Goal: Book appointment/travel/reservation

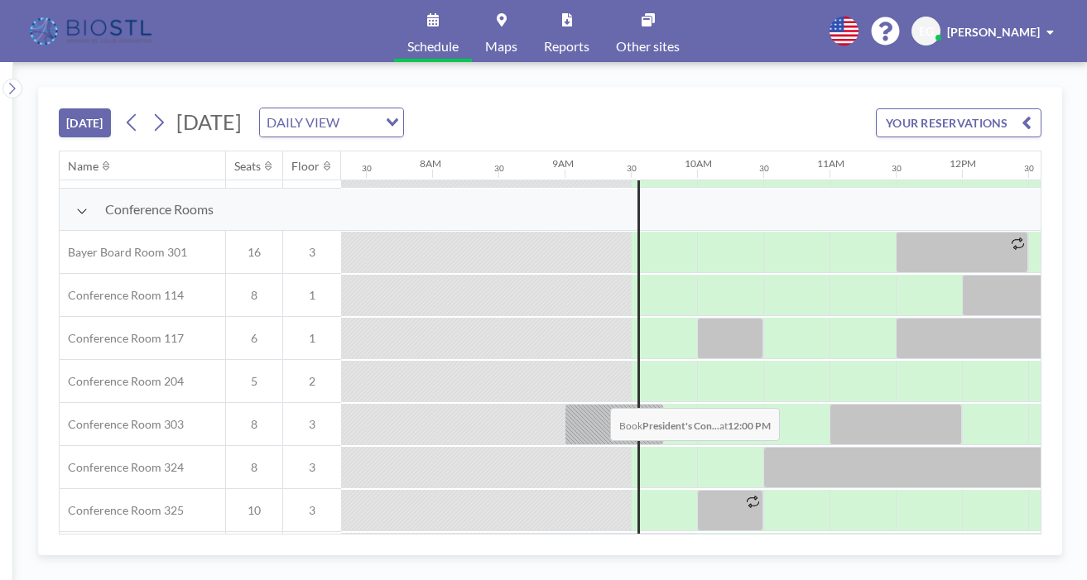
scroll to position [417, 968]
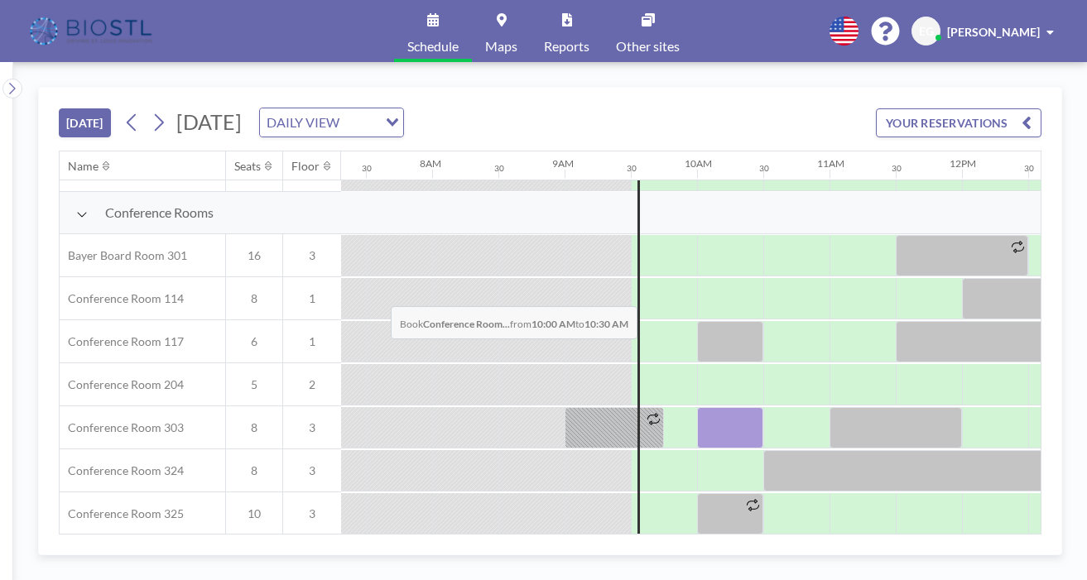
click at [697, 407] on div at bounding box center [730, 427] width 66 height 41
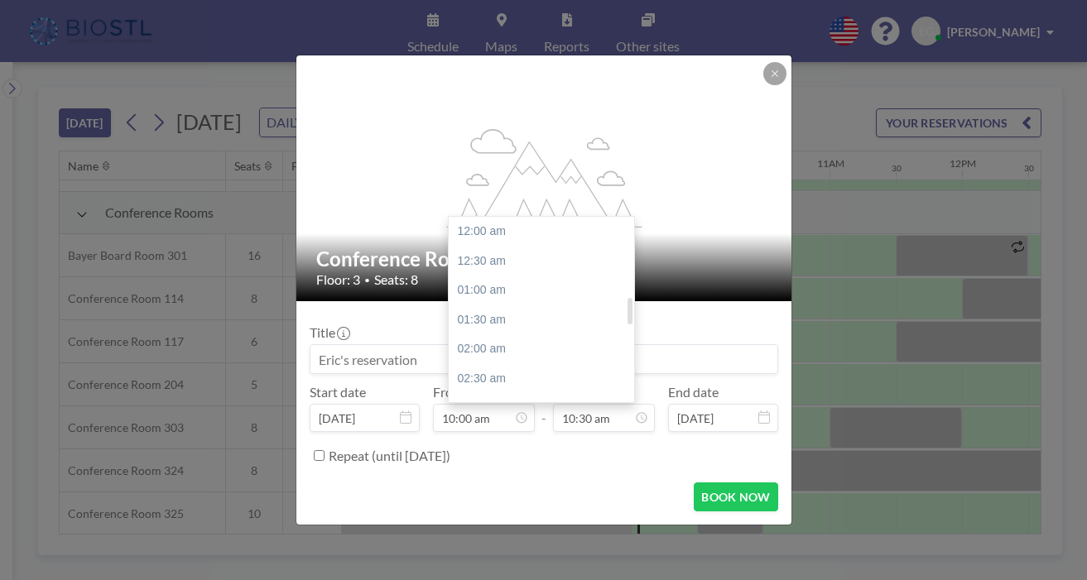
scroll to position [555, 0]
click at [521, 310] on div "11:00 am" at bounding box center [541, 325] width 185 height 30
type input "11:00 am"
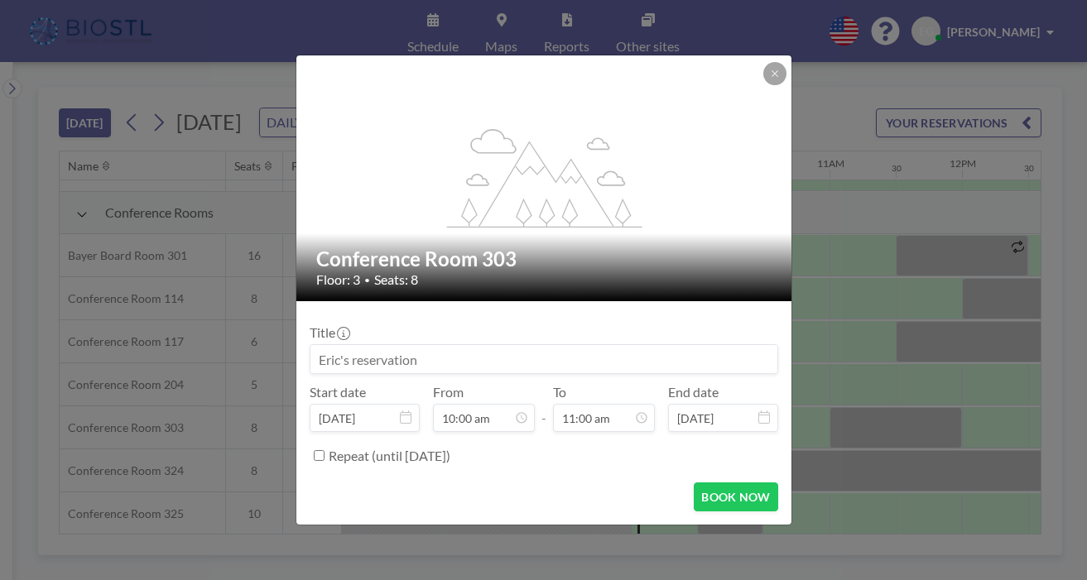
click at [440, 349] on input at bounding box center [543, 359] width 467 height 28
type input "NEURO360 funding"
click at [694, 483] on button "BOOK NOW" at bounding box center [736, 497] width 84 height 29
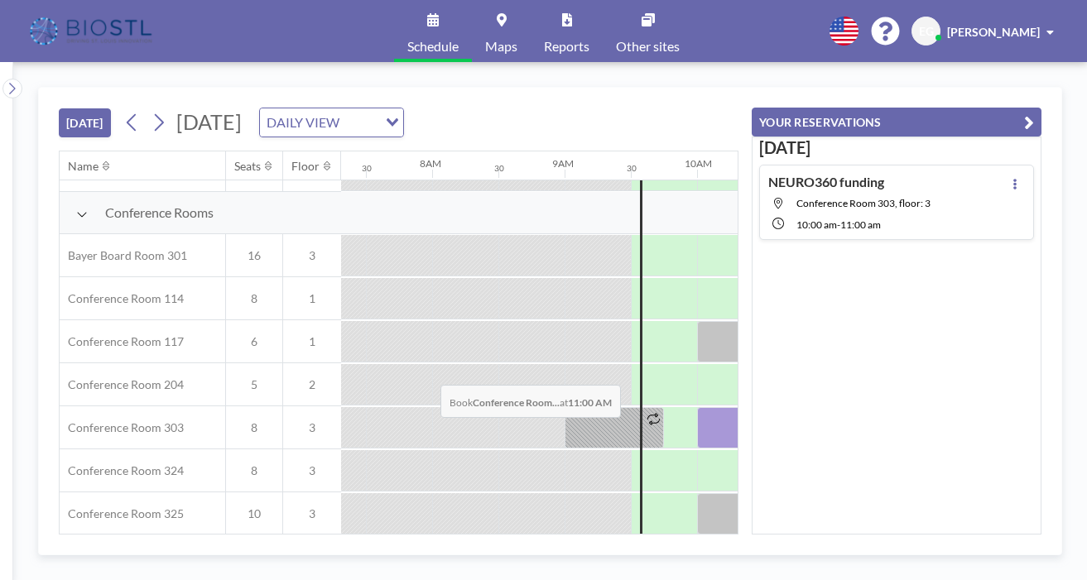
click at [829, 493] on div at bounding box center [862, 513] width 66 height 41
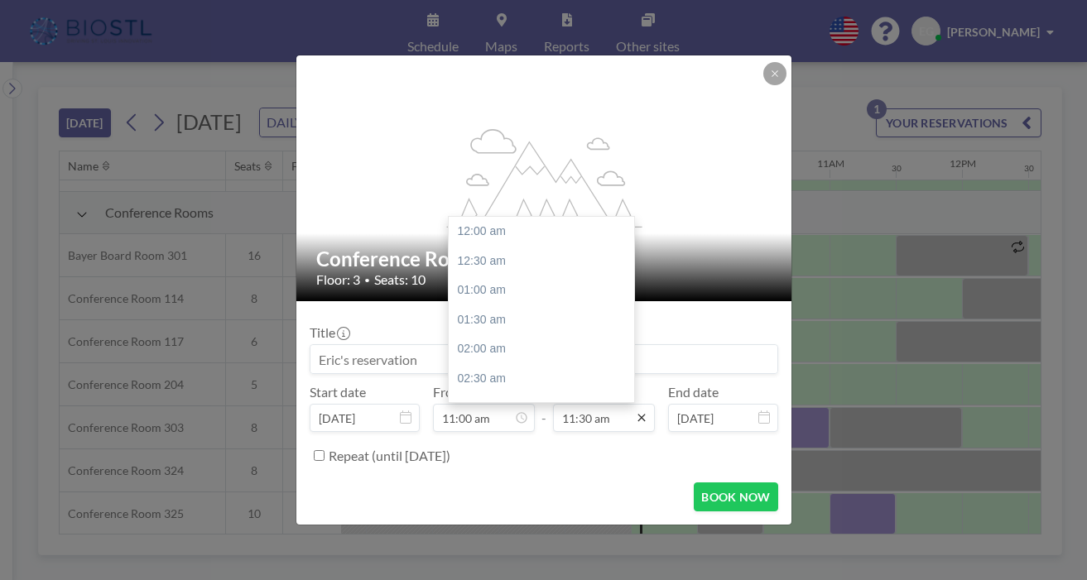
scroll to position [608, 0]
click at [526, 375] on div "01:00 pm" at bounding box center [541, 390] width 185 height 30
type input "01:00 pm"
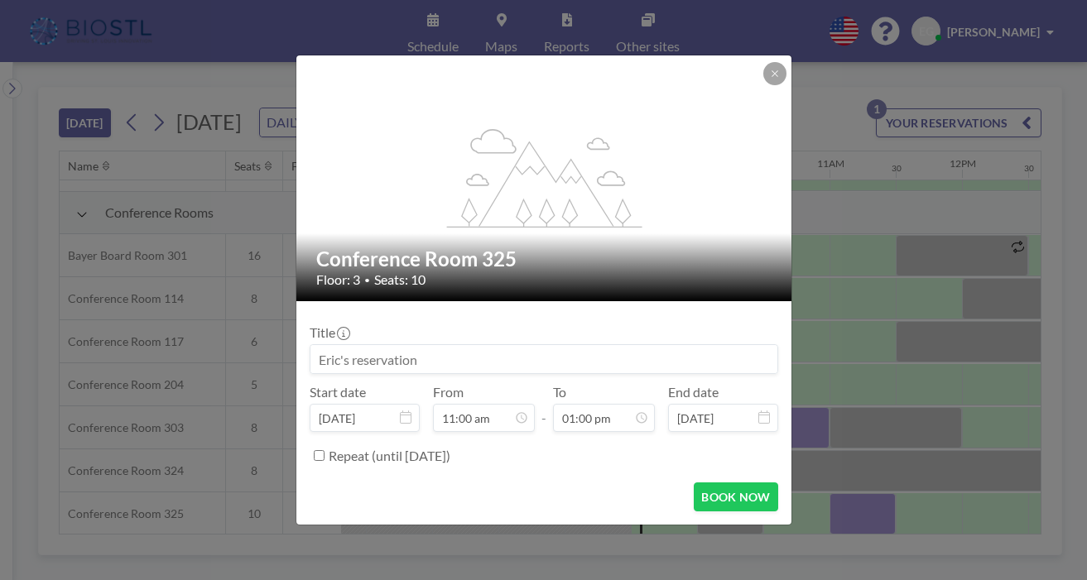
click at [473, 345] on input at bounding box center [543, 359] width 467 height 28
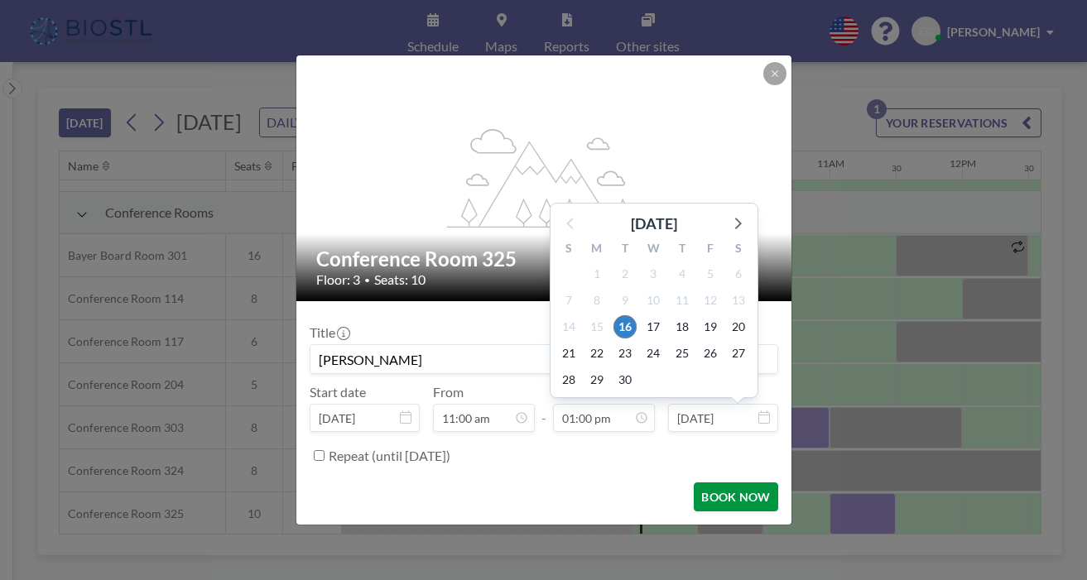
scroll to position [687, 0]
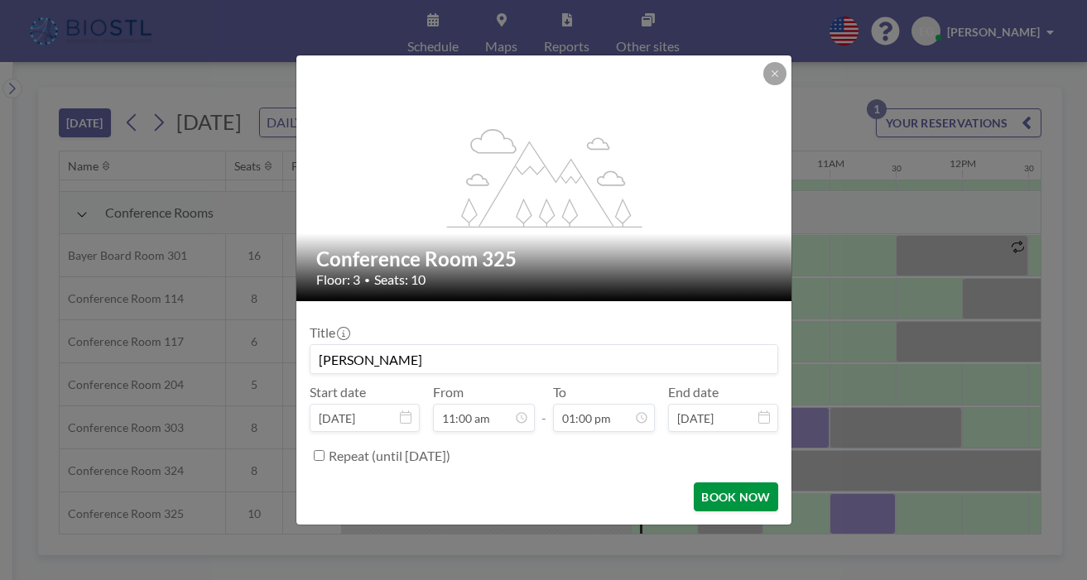
type input "[PERSON_NAME]"
click at [699, 483] on button "BOOK NOW" at bounding box center [736, 497] width 84 height 29
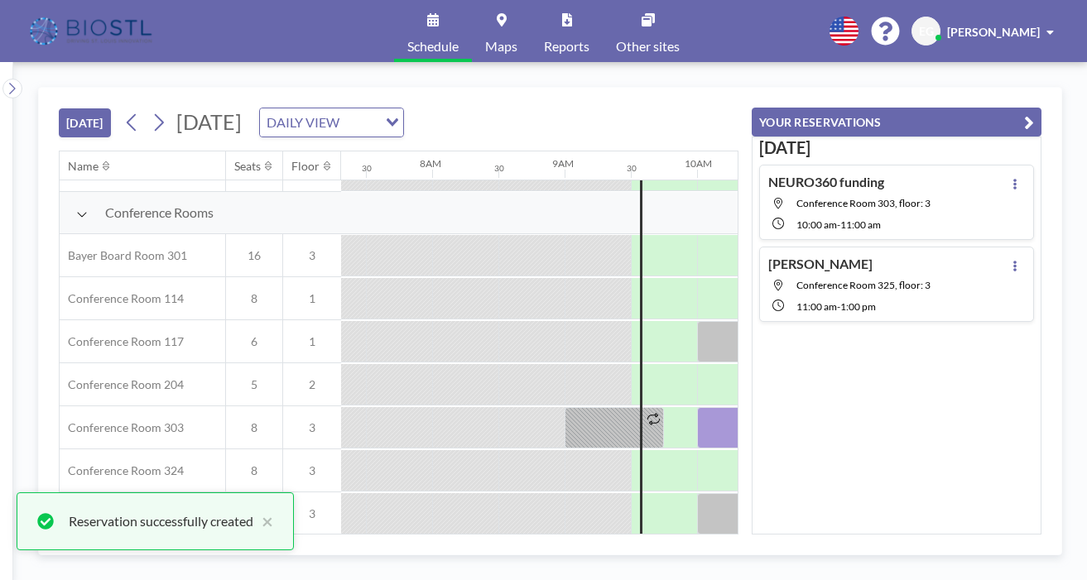
scroll to position [0, 0]
